Goal: Navigation & Orientation: Find specific page/section

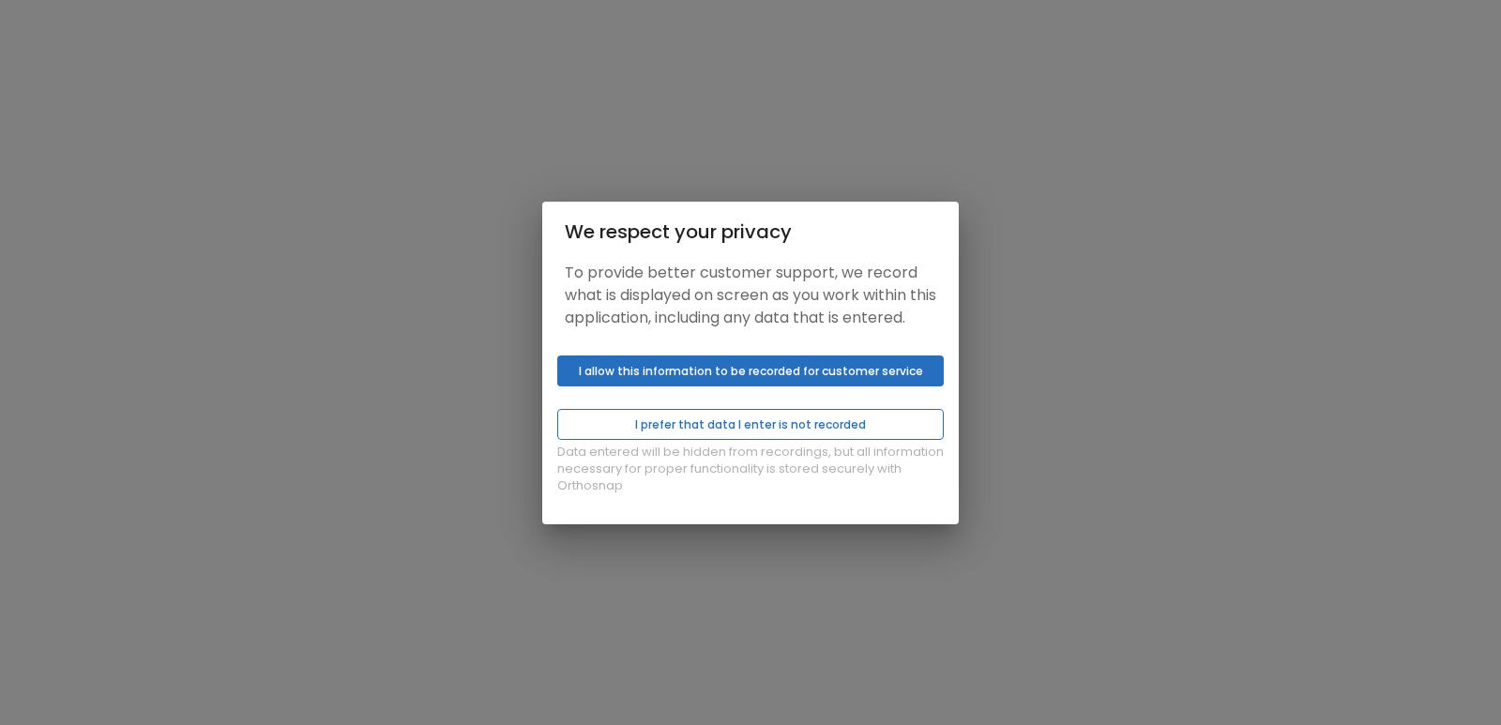
click at [796, 430] on button "I prefer that data I enter is not recorded" at bounding box center [750, 424] width 386 height 31
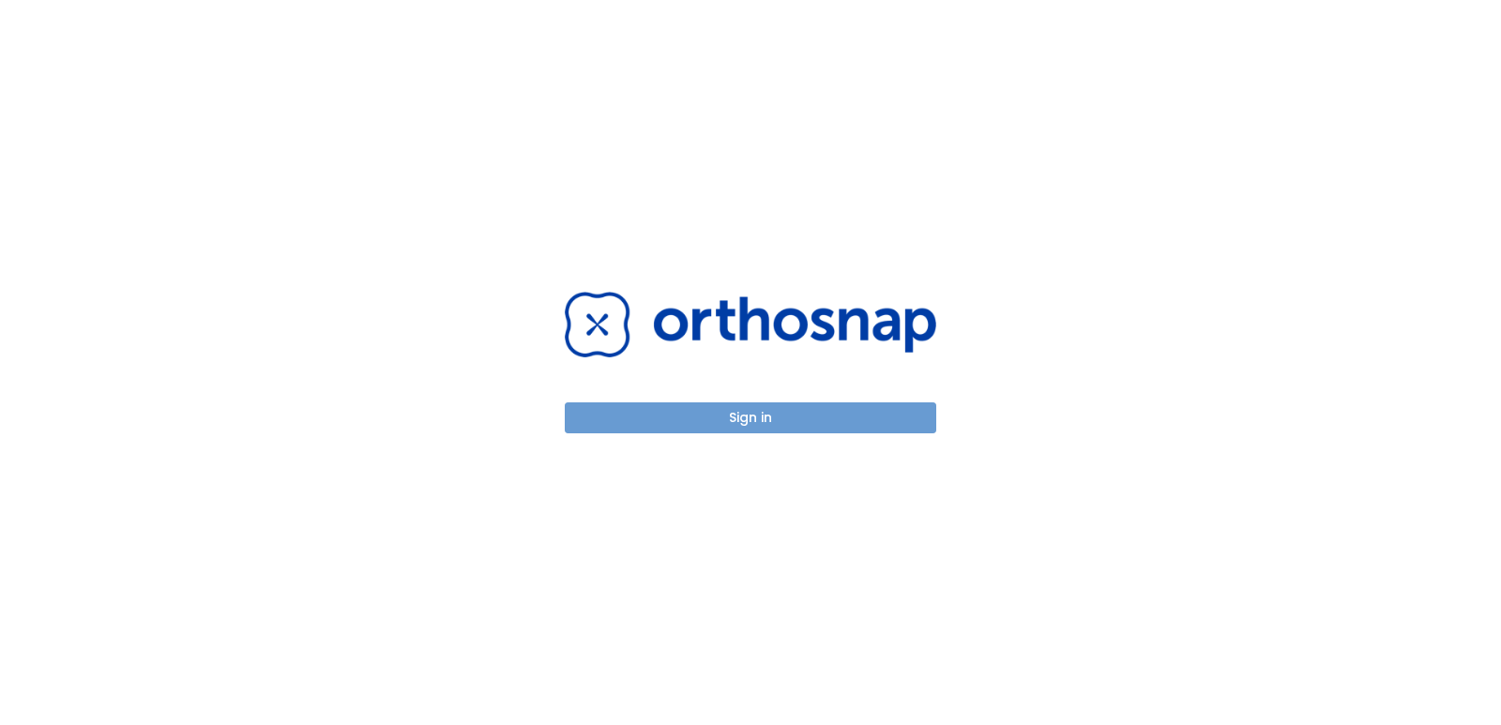
click at [770, 413] on button "Sign in" at bounding box center [750, 417] width 371 height 31
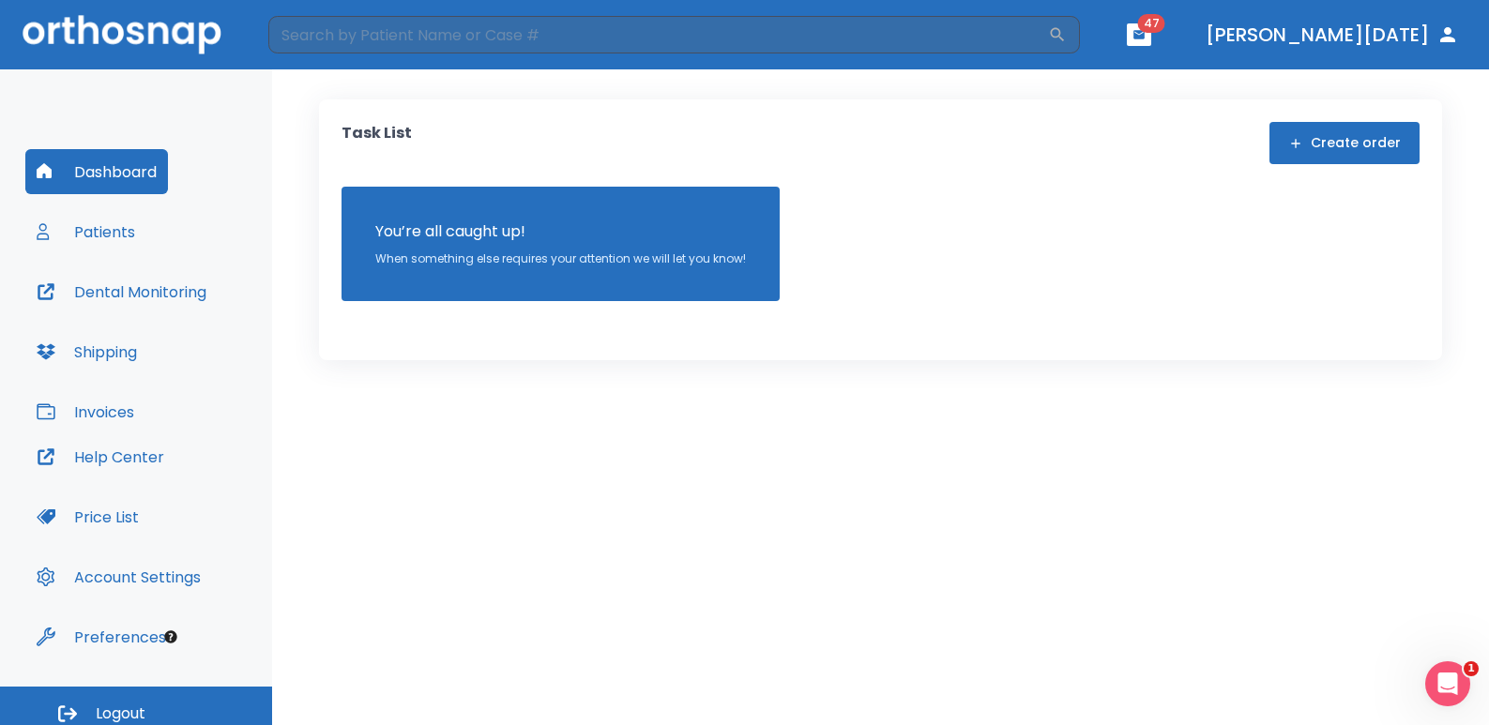
drag, startPoint x: 81, startPoint y: 33, endPoint x: 379, endPoint y: 70, distance: 300.6
click at [81, 33] on img at bounding box center [122, 34] width 199 height 38
click at [531, 42] on input "search" at bounding box center [657, 35] width 779 height 38
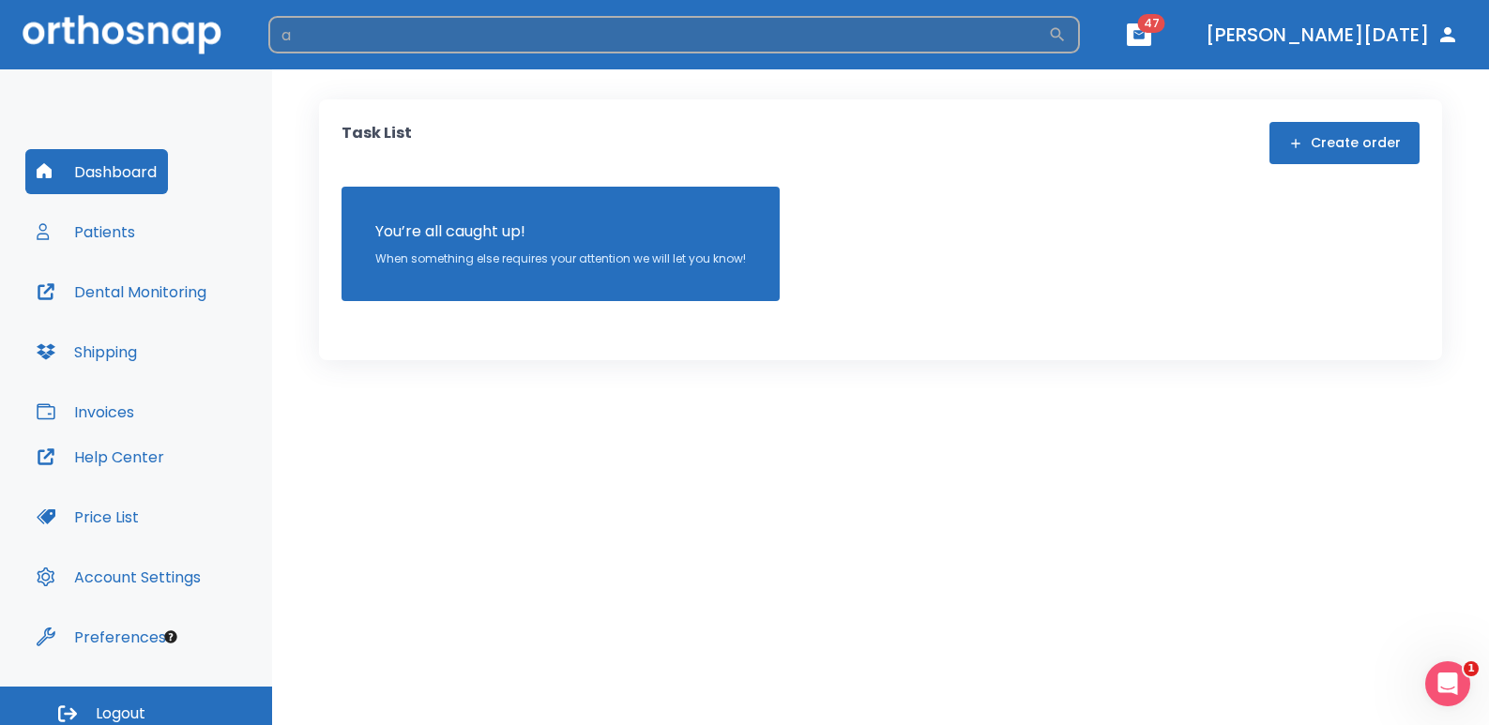
type input "a"
